Goal: Task Accomplishment & Management: Manage account settings

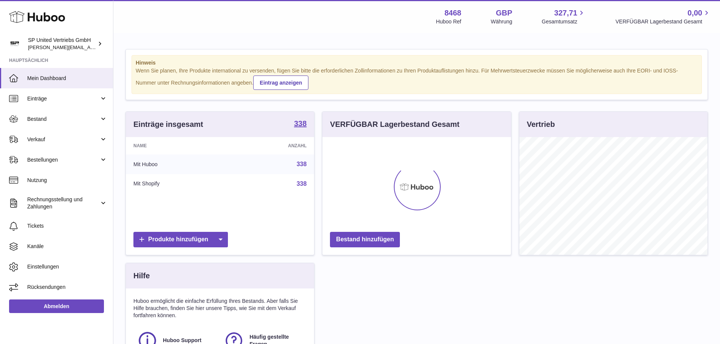
scroll to position [118, 189]
click at [45, 136] on span "Verkauf" at bounding box center [63, 139] width 72 height 7
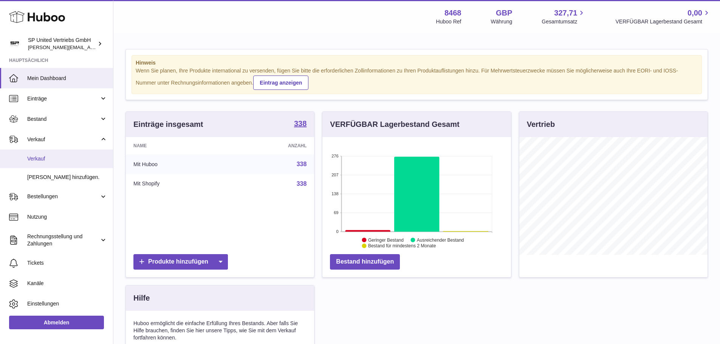
click at [48, 158] on span "Verkauf" at bounding box center [67, 158] width 80 height 7
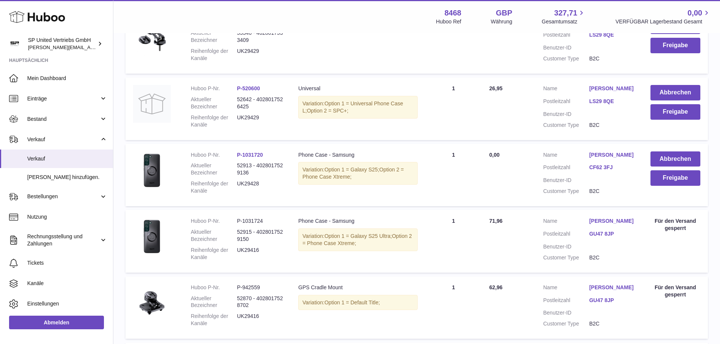
scroll to position [189, 0]
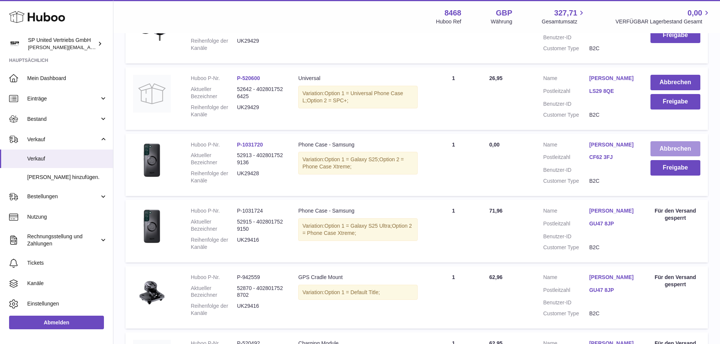
click at [675, 149] on button "Abbrechen" at bounding box center [676, 149] width 50 height 16
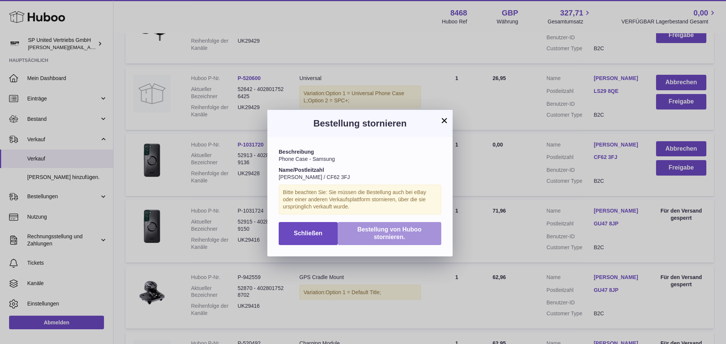
click at [366, 231] on span "Bestellung von Huboo stornieren." at bounding box center [389, 233] width 64 height 14
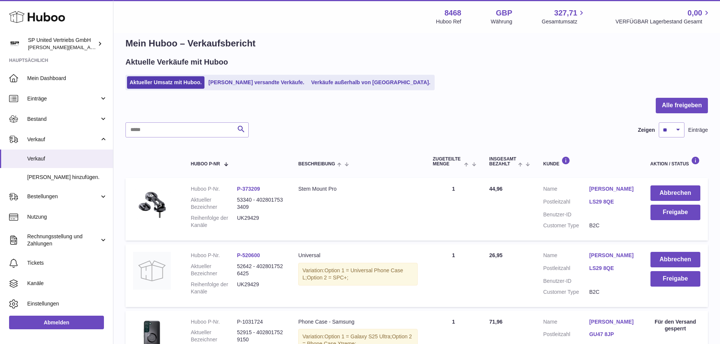
scroll to position [0, 0]
